Goal: Find specific page/section: Find specific page/section

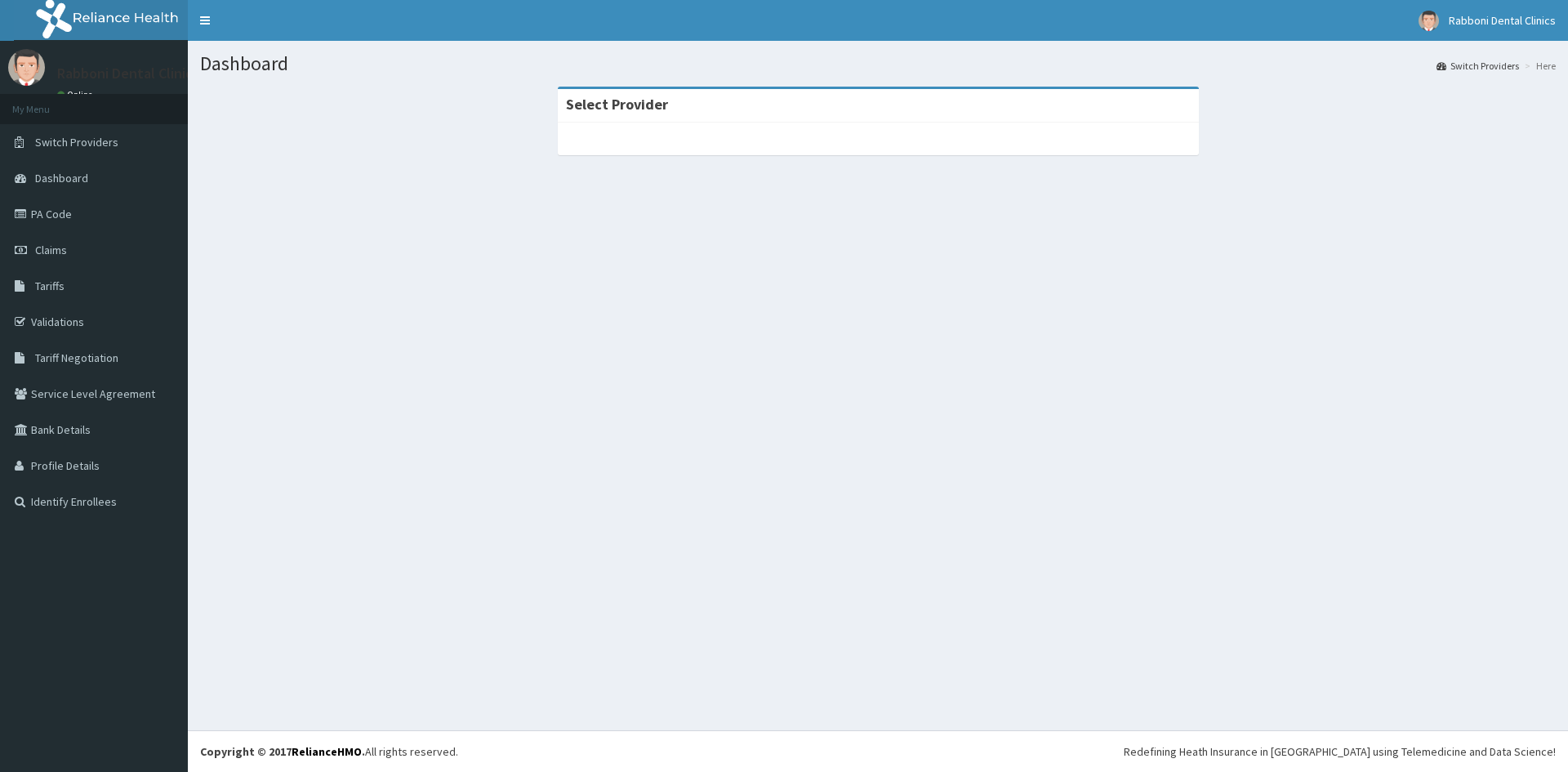
click at [824, 134] on div at bounding box center [878, 138] width 641 height 32
drag, startPoint x: 799, startPoint y: 94, endPoint x: 120, endPoint y: 166, distance: 682.8
click at [718, 108] on div "Select Provider" at bounding box center [878, 105] width 641 height 33
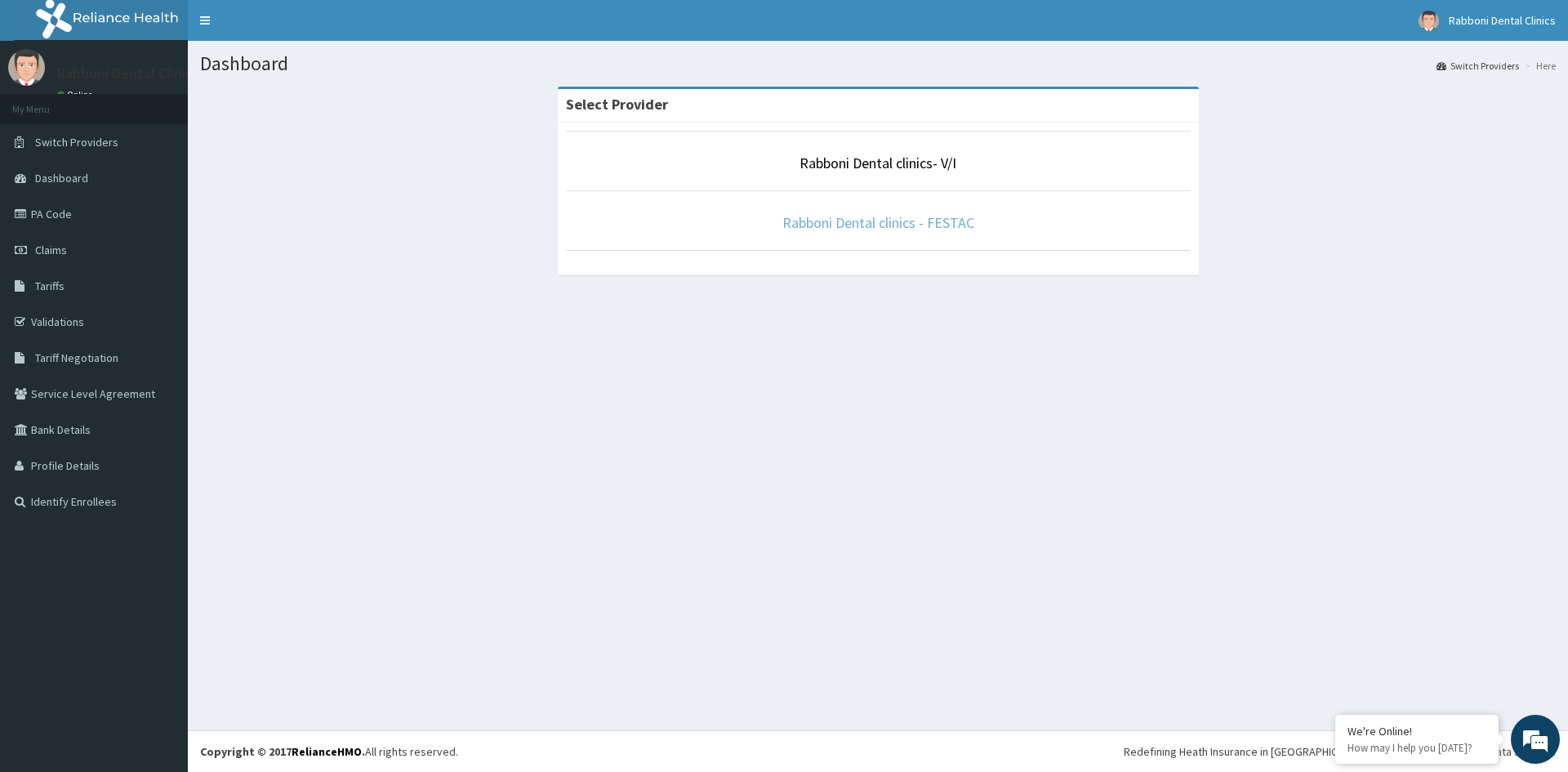
click at [797, 219] on link "Rabboni Dental clinics - FESTAC" at bounding box center [877, 222] width 192 height 19
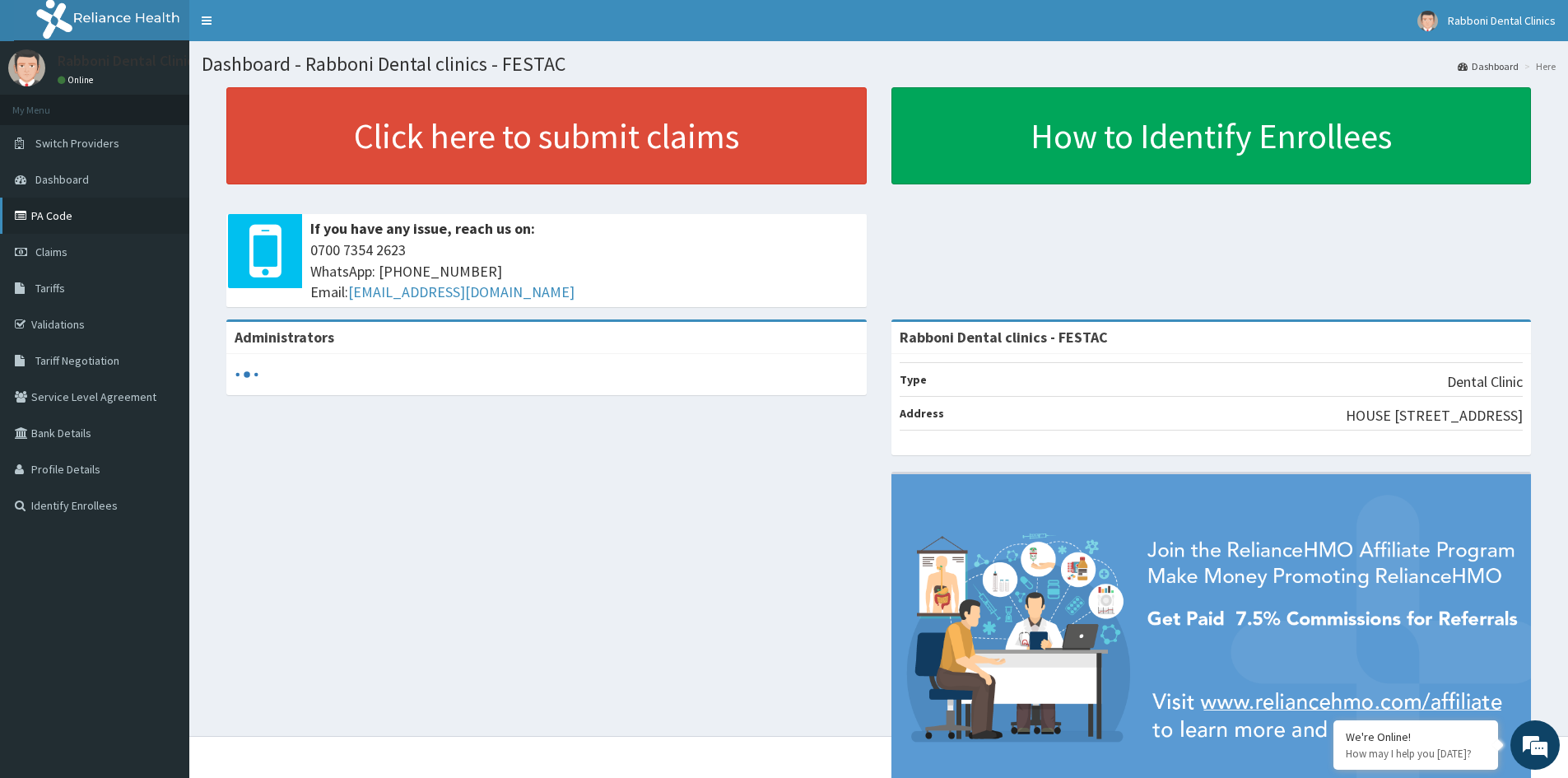
click at [96, 213] on link "PA Code" at bounding box center [94, 215] width 189 height 37
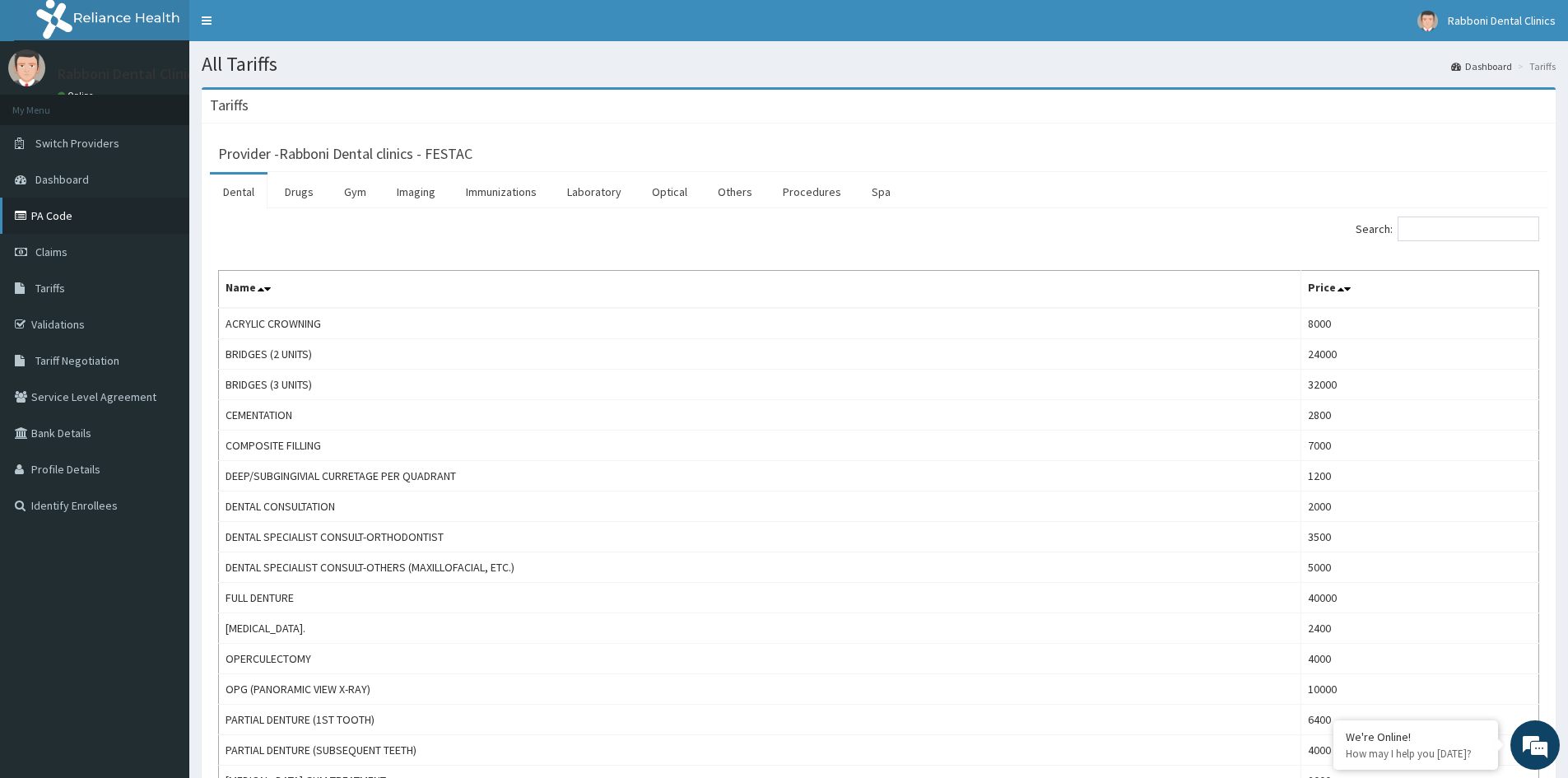
click at [128, 214] on link "PA Code" at bounding box center [94, 215] width 189 height 37
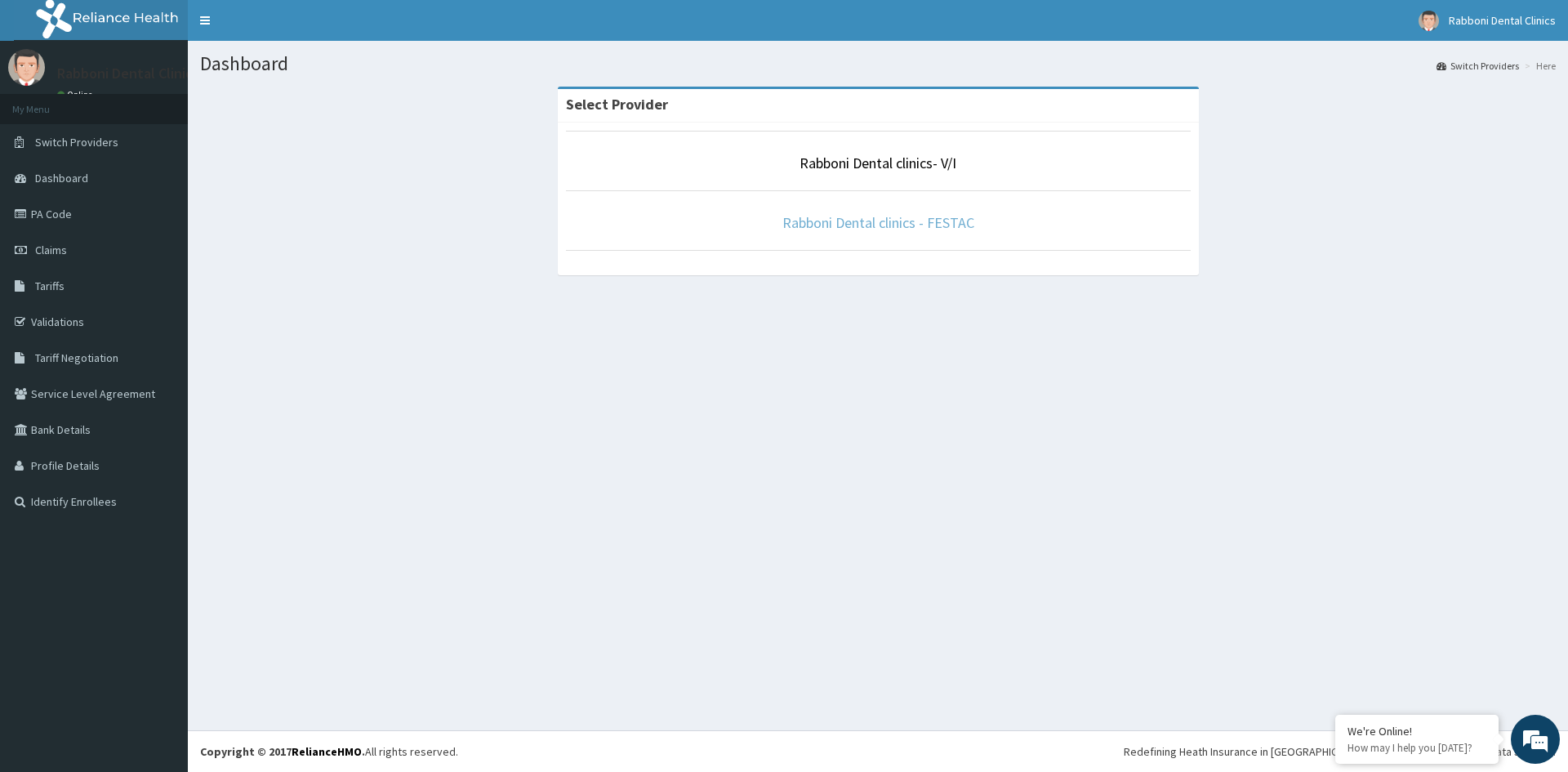
click at [864, 232] on link "Rabboni Dental clinics - FESTAC" at bounding box center [877, 222] width 192 height 19
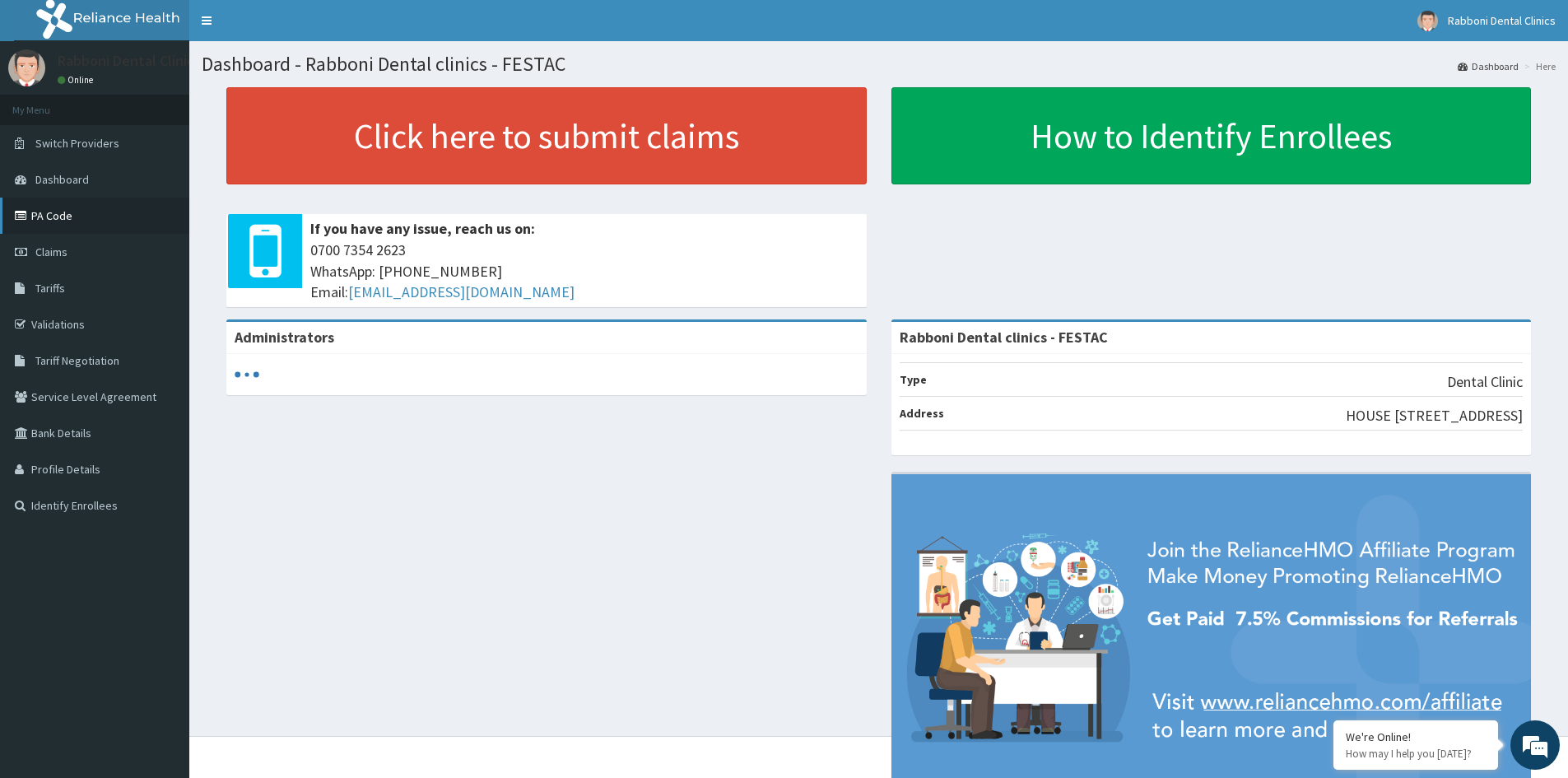
click at [121, 218] on link "PA Code" at bounding box center [94, 215] width 189 height 37
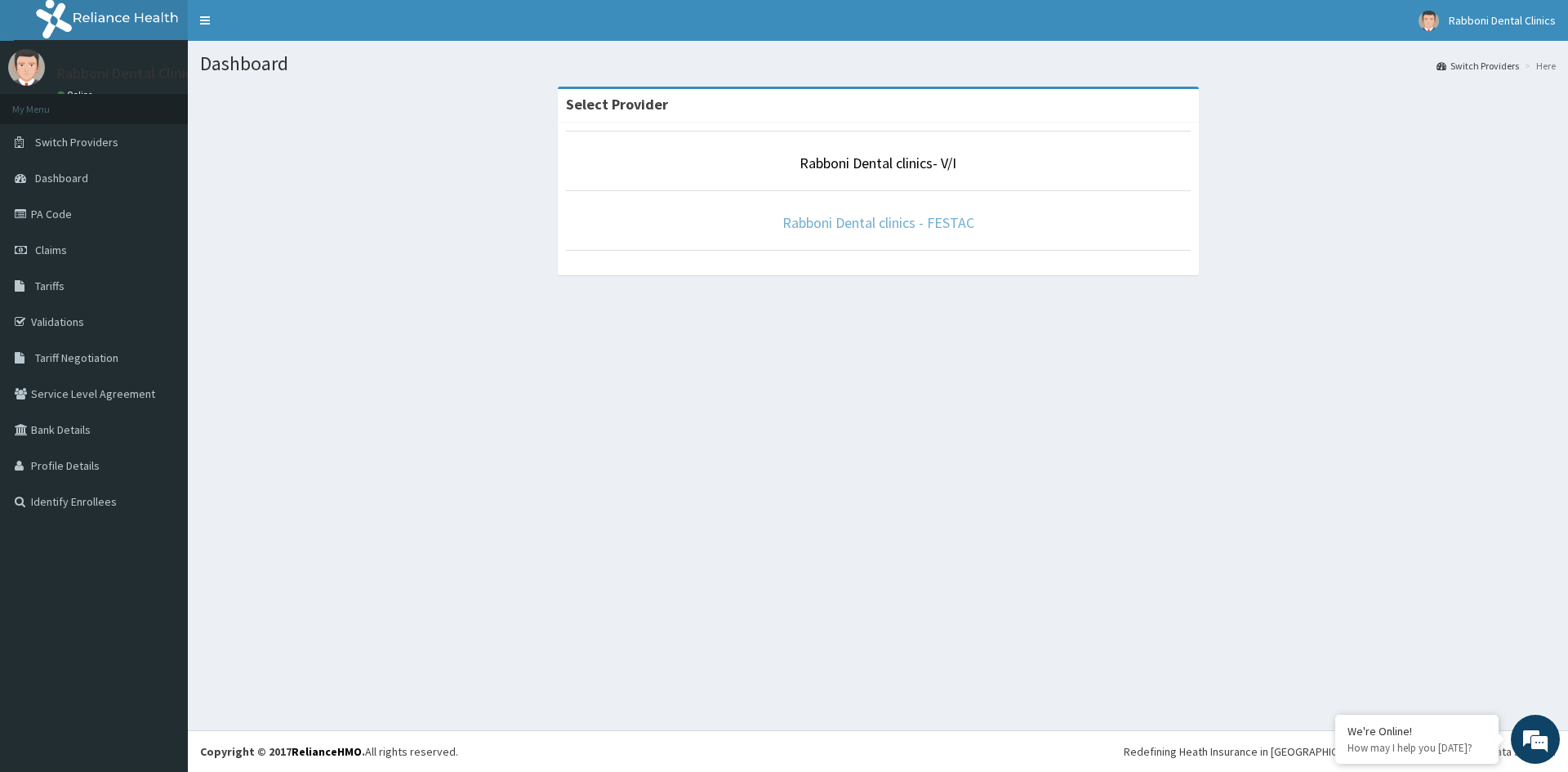
click at [894, 223] on link "Rabboni Dental clinics - FESTAC" at bounding box center [877, 222] width 192 height 19
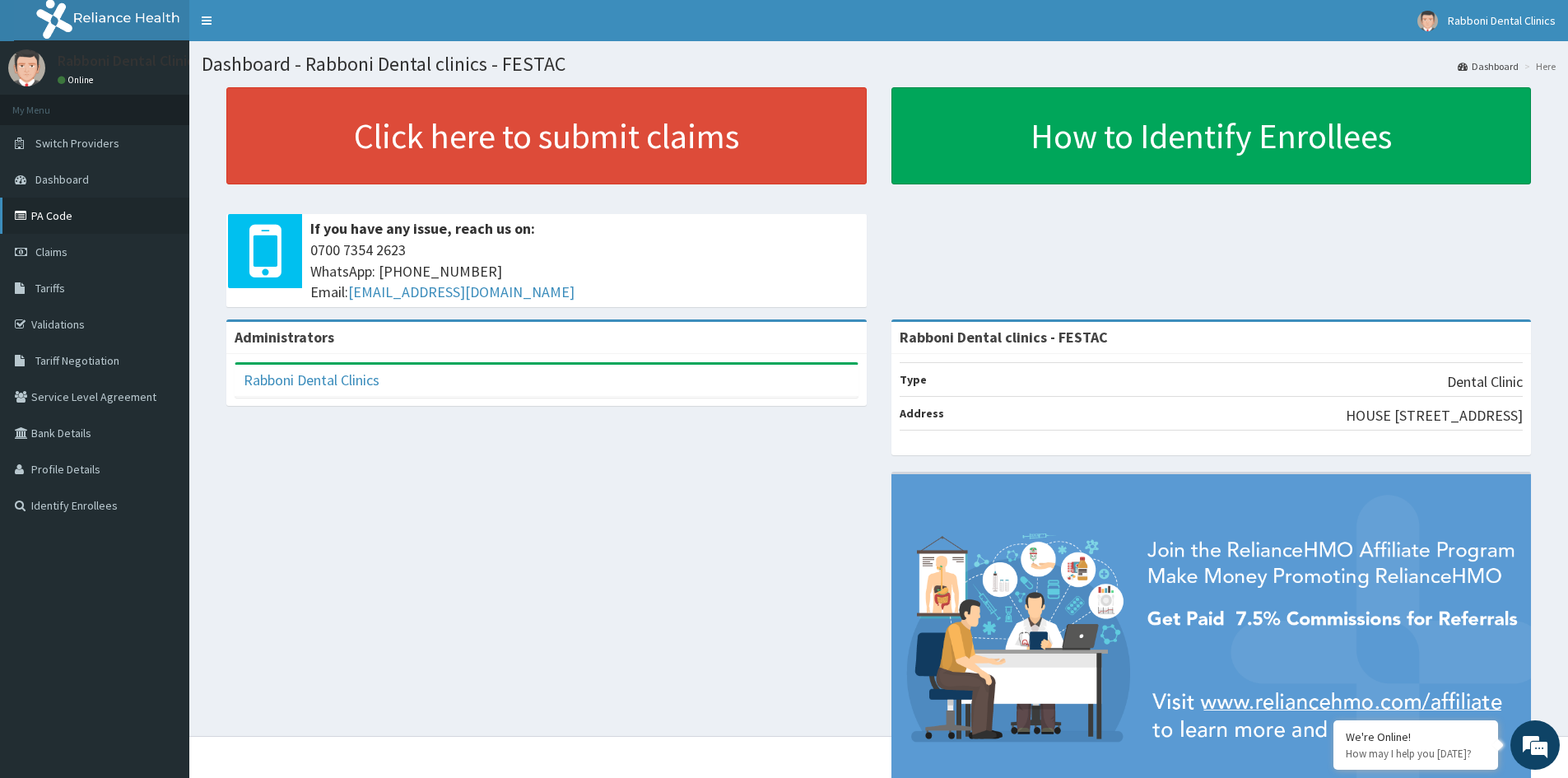
click at [129, 230] on link "PA Code" at bounding box center [94, 215] width 189 height 37
